Goal: Task Accomplishment & Management: Complete application form

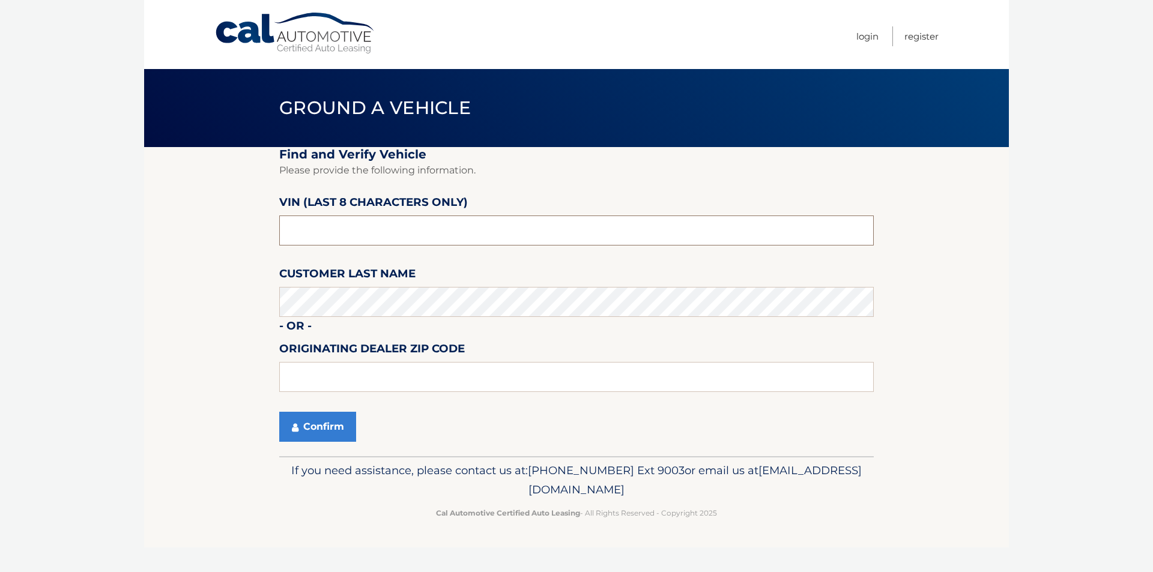
click at [330, 237] on input "text" at bounding box center [576, 231] width 594 height 30
click at [395, 227] on input "text" at bounding box center [576, 231] width 594 height 30
type input "nt196244"
type input "11793"
click at [318, 427] on button "Confirm" at bounding box center [317, 427] width 77 height 30
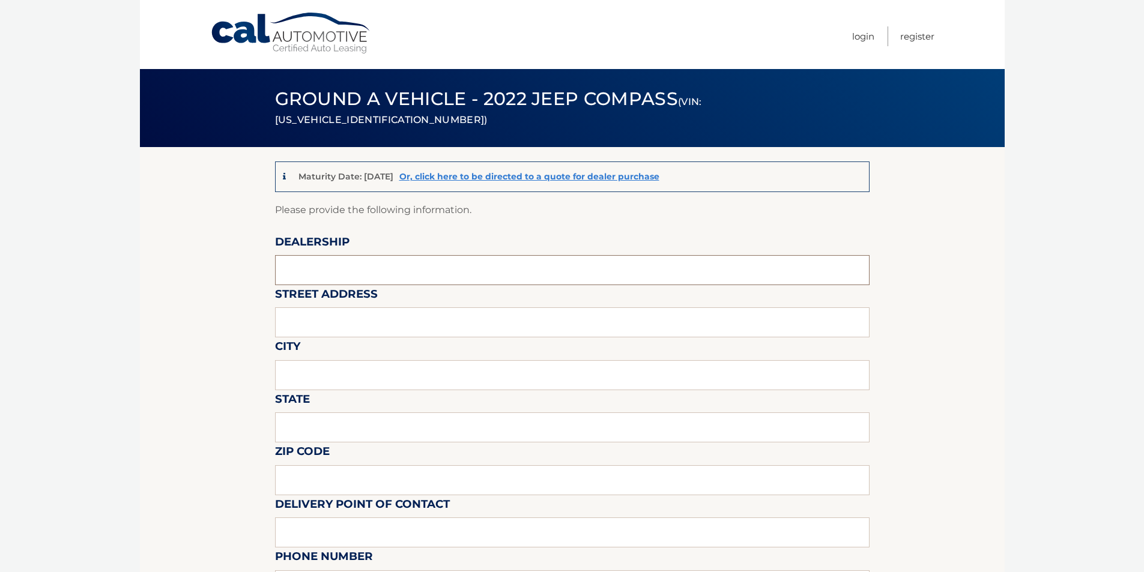
click at [415, 280] on input "text" at bounding box center [572, 270] width 594 height 30
type input "Merrick Jeep Chrysler Dodge Ram"
click at [374, 335] on input "text" at bounding box center [572, 322] width 594 height 30
click at [358, 374] on input "text" at bounding box center [572, 375] width 594 height 30
click at [364, 331] on input "text" at bounding box center [572, 322] width 594 height 30
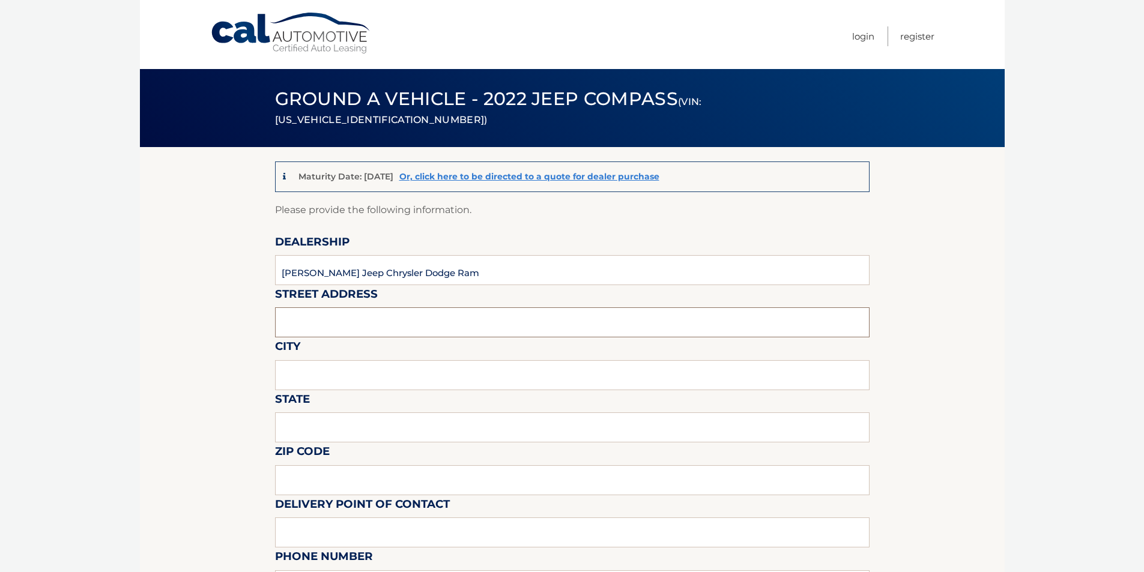
type input "3614 Sunrise Hwy"
drag, startPoint x: 355, startPoint y: 377, endPoint x: 355, endPoint y: 389, distance: 12.0
click at [355, 377] on input "text" at bounding box center [572, 375] width 594 height 30
type input "Wantagh"
click at [339, 436] on input "text" at bounding box center [572, 428] width 594 height 30
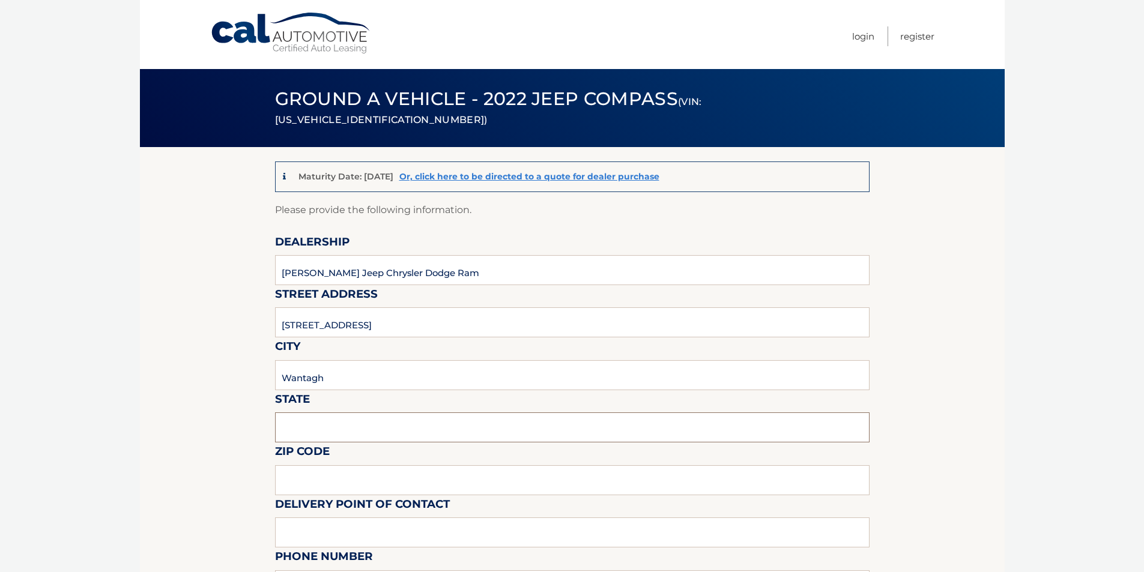
type input "New York"
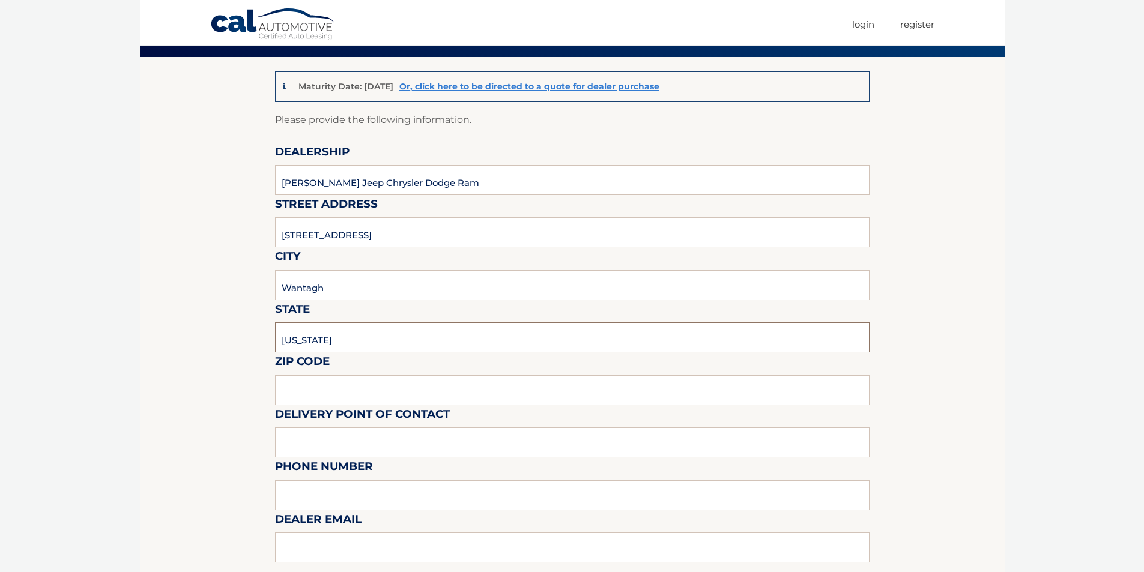
scroll to position [240, 0]
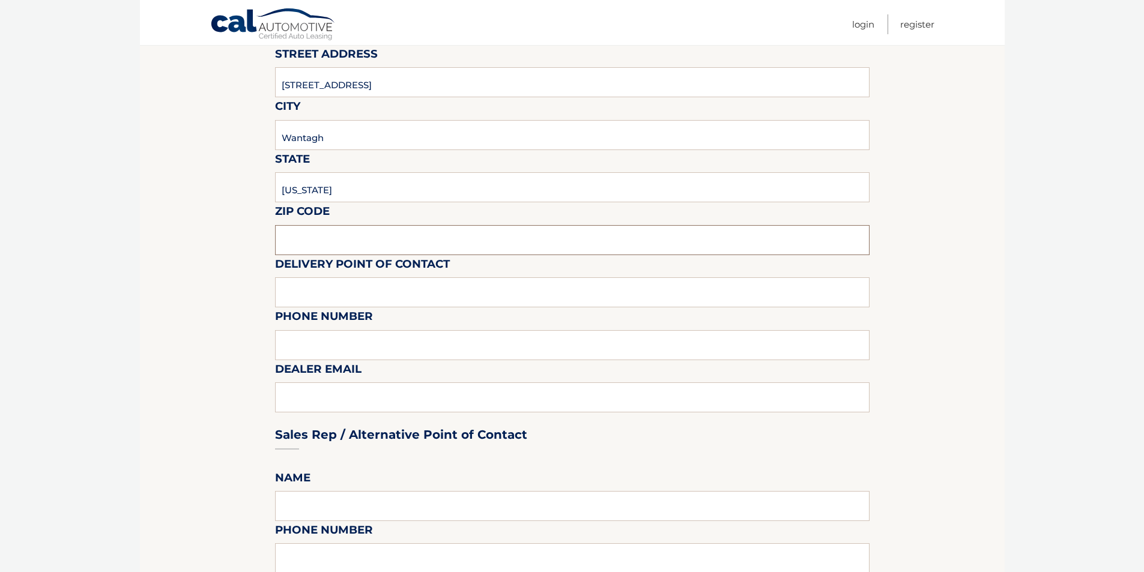
click at [350, 225] on input "text" at bounding box center [572, 240] width 594 height 30
type input "11793"
click at [346, 295] on input "text" at bounding box center [572, 292] width 594 height 30
type input "Cody Levine"
click at [340, 352] on input "text" at bounding box center [572, 345] width 594 height 30
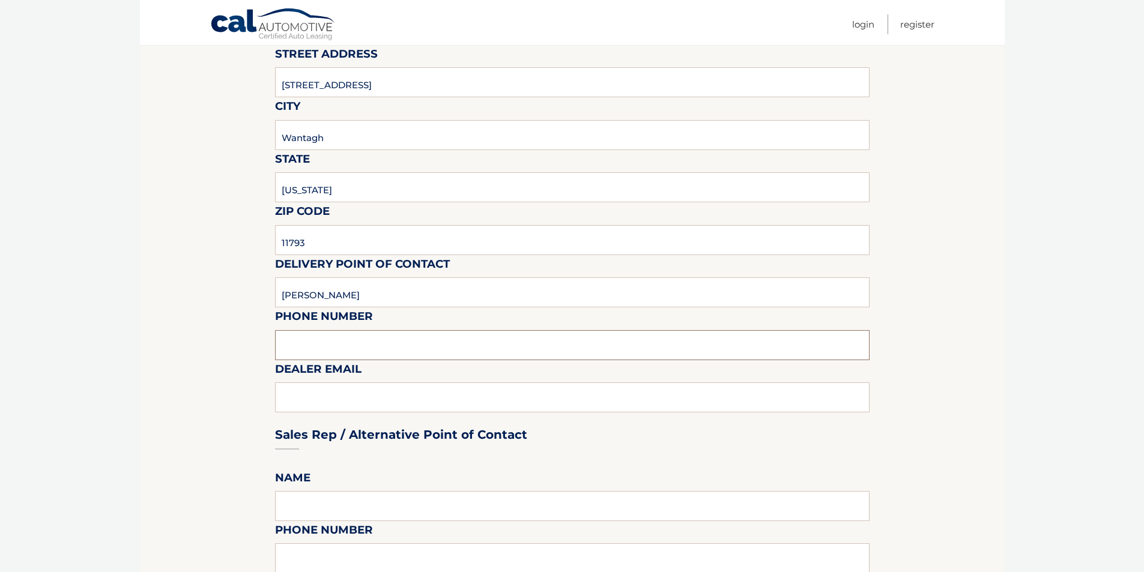
type input "5168684400"
click at [340, 398] on div "Sales Rep / Alternative Point of Contact" at bounding box center [572, 412] width 594 height 85
click at [358, 342] on input "5168684400" at bounding box center [572, 345] width 594 height 30
type input "clevine@merrickjcdr.com"
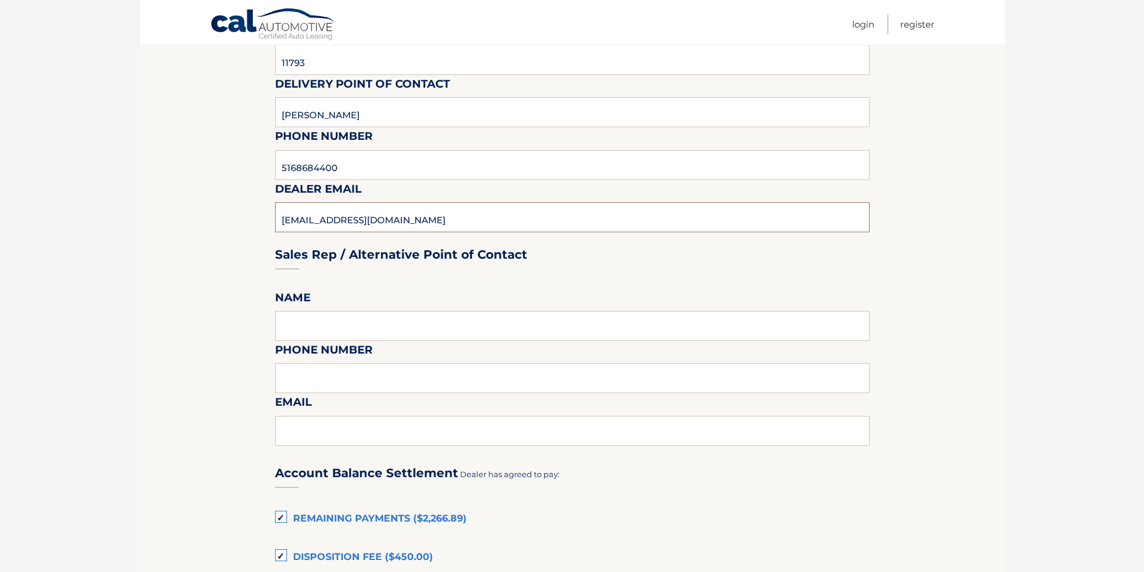
scroll to position [540, 0]
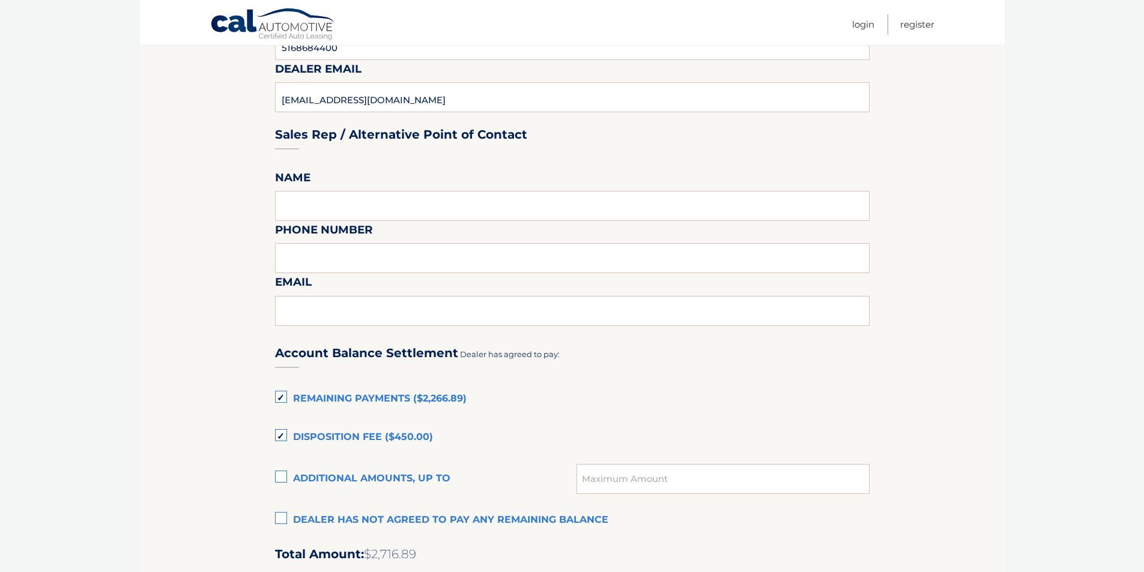
click at [360, 521] on label "Dealer has not agreed to pay any remaining balance" at bounding box center [572, 521] width 594 height 24
click at [0, 0] on input "Dealer has not agreed to pay any remaining balance" at bounding box center [0, 0] width 0 height 0
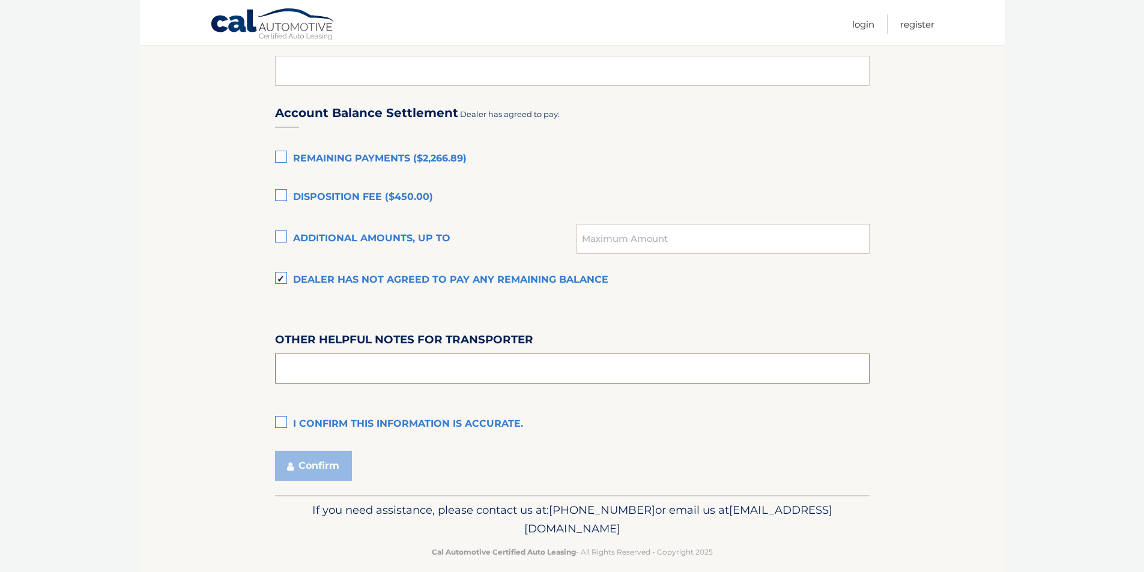
click at [375, 371] on input "text" at bounding box center [572, 369] width 594 height 30
type input "NA"
click at [288, 419] on label "I confirm this information is accurate." at bounding box center [572, 425] width 594 height 24
click at [0, 0] on input "I confirm this information is accurate." at bounding box center [0, 0] width 0 height 0
click at [297, 465] on button "Confirm" at bounding box center [313, 466] width 77 height 30
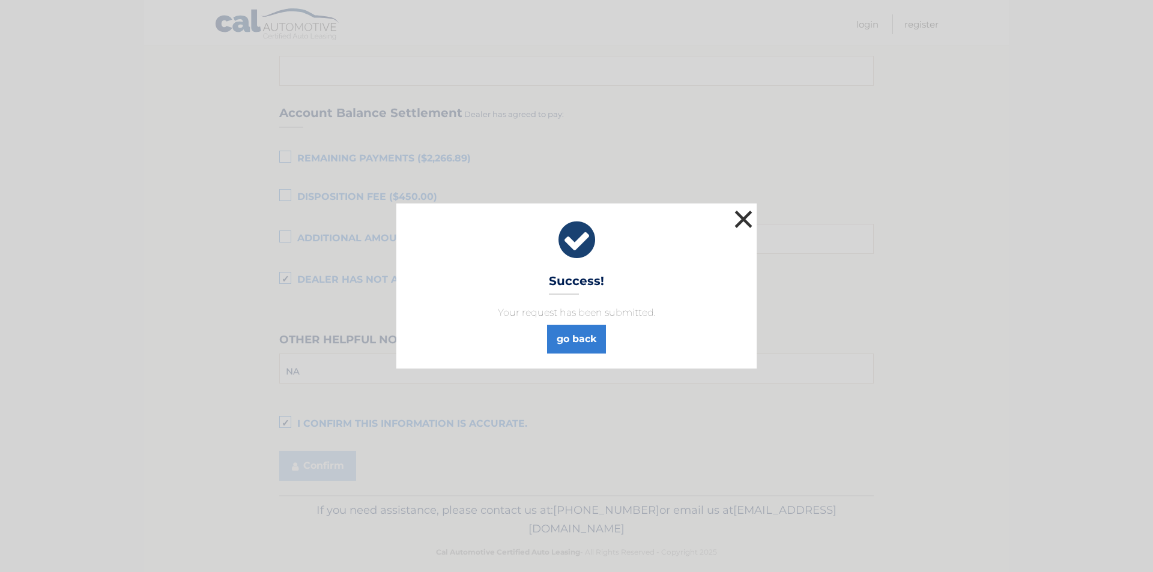
click at [747, 225] on button "×" at bounding box center [743, 219] width 24 height 24
